Goal: Information Seeking & Learning: Learn about a topic

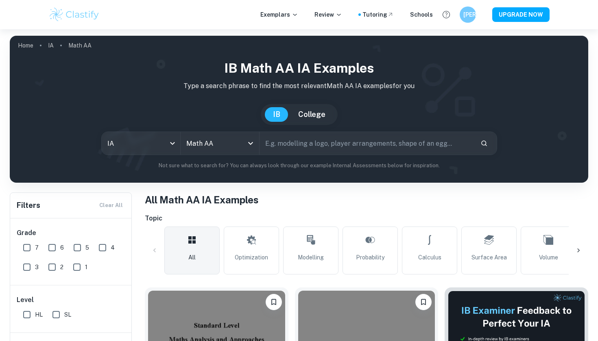
checkbox input "true"
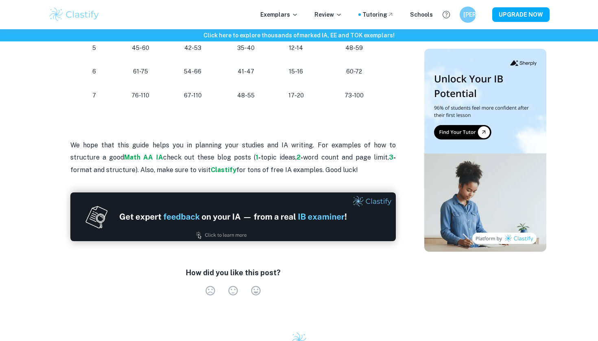
scroll to position [871, 0]
